Goal: Transaction & Acquisition: Subscribe to service/newsletter

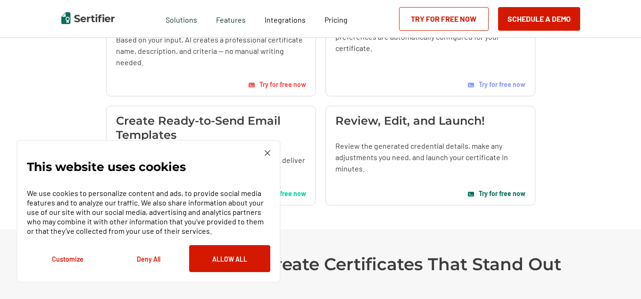
drag, startPoint x: 226, startPoint y: 257, endPoint x: 345, endPoint y: 246, distance: 119.9
click at [227, 257] on button "Allow All" at bounding box center [229, 258] width 81 height 27
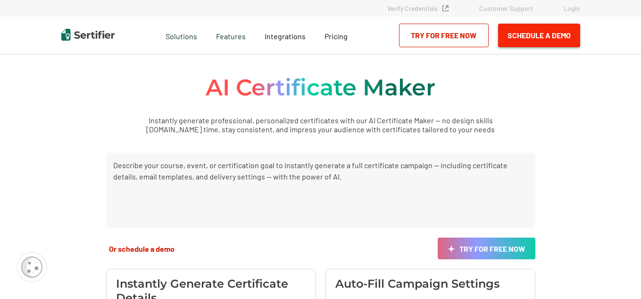
click at [549, 37] on button "Schedule a Demo" at bounding box center [539, 36] width 82 height 24
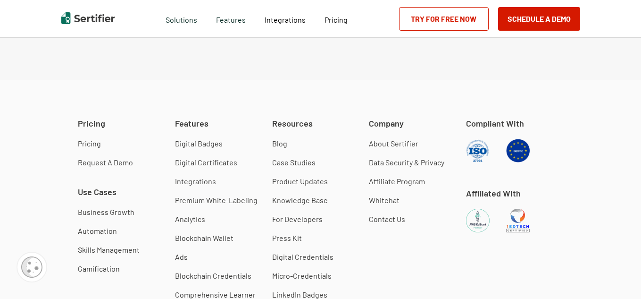
scroll to position [1888, 0]
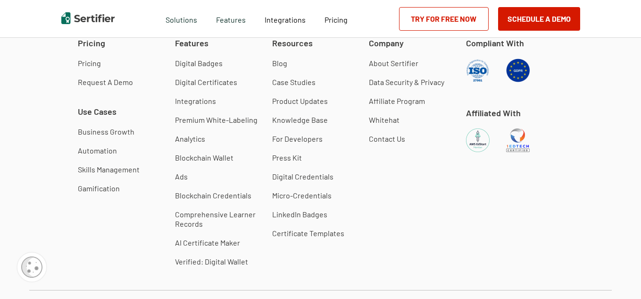
click at [469, 24] on link "Try for Free Now" at bounding box center [444, 19] width 90 height 24
